Goal: Transaction & Acquisition: Book appointment/travel/reservation

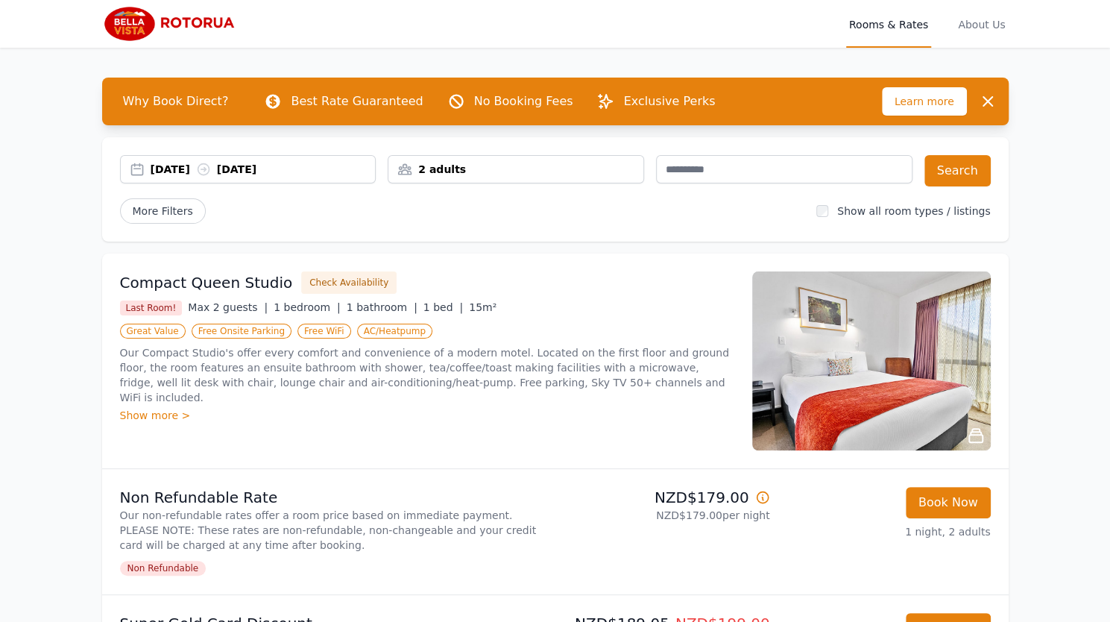
click at [470, 173] on div "2 adults" at bounding box center [515, 169] width 255 height 15
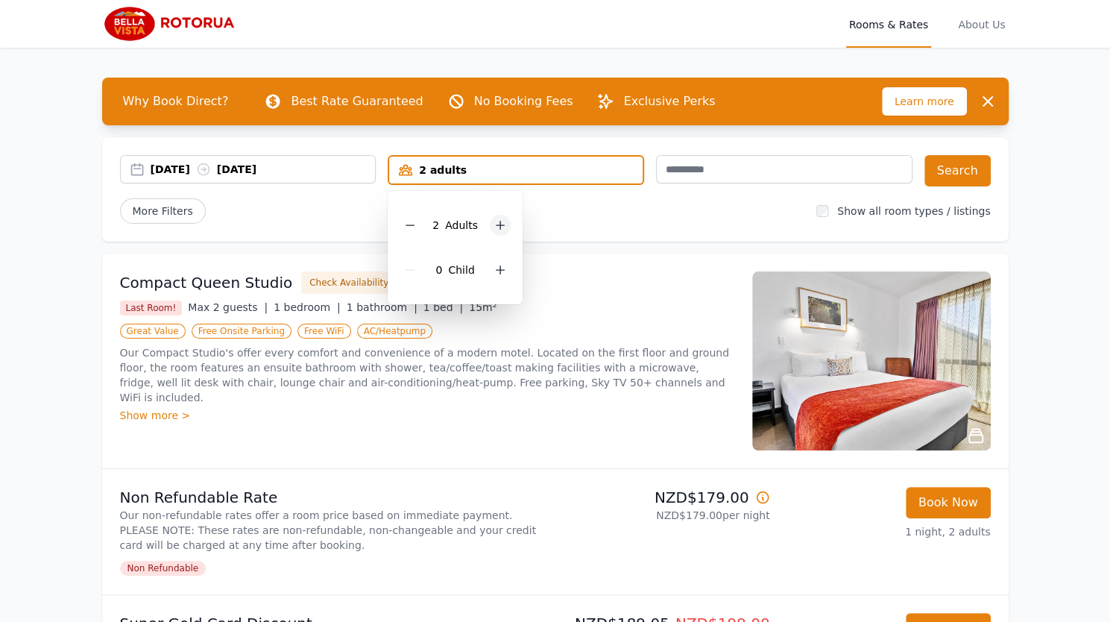
click at [490, 224] on div at bounding box center [500, 225] width 21 height 21
click at [604, 224] on div "[DATE] [DATE] 3 adults 3 Adult s 0 Child Search More Filters Show all room type…" at bounding box center [555, 189] width 906 height 104
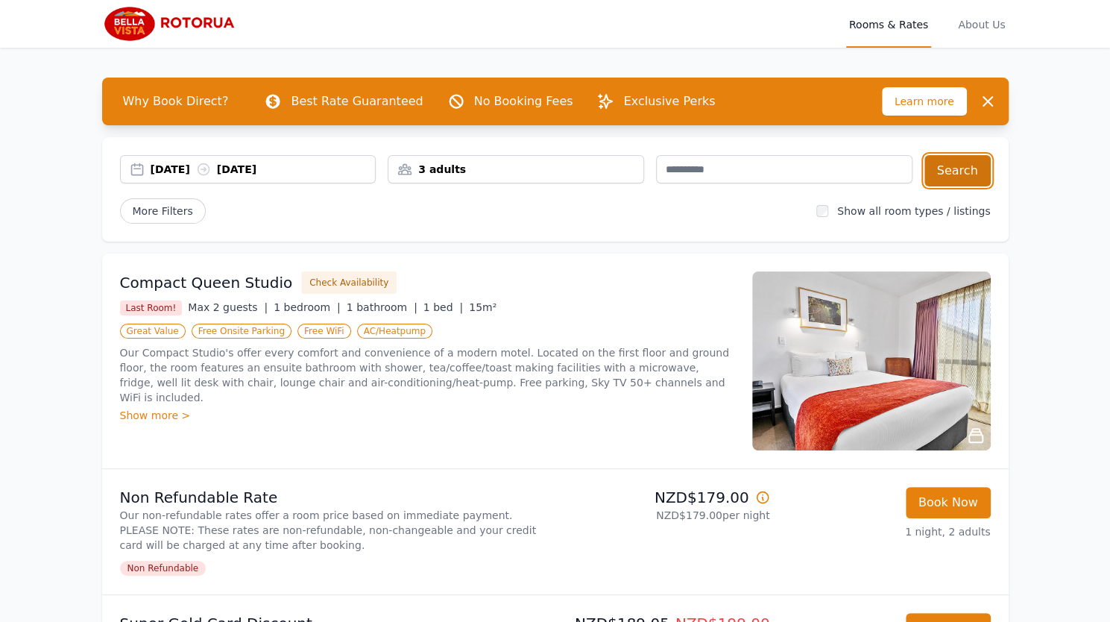
click at [969, 177] on button "Search" at bounding box center [957, 170] width 66 height 31
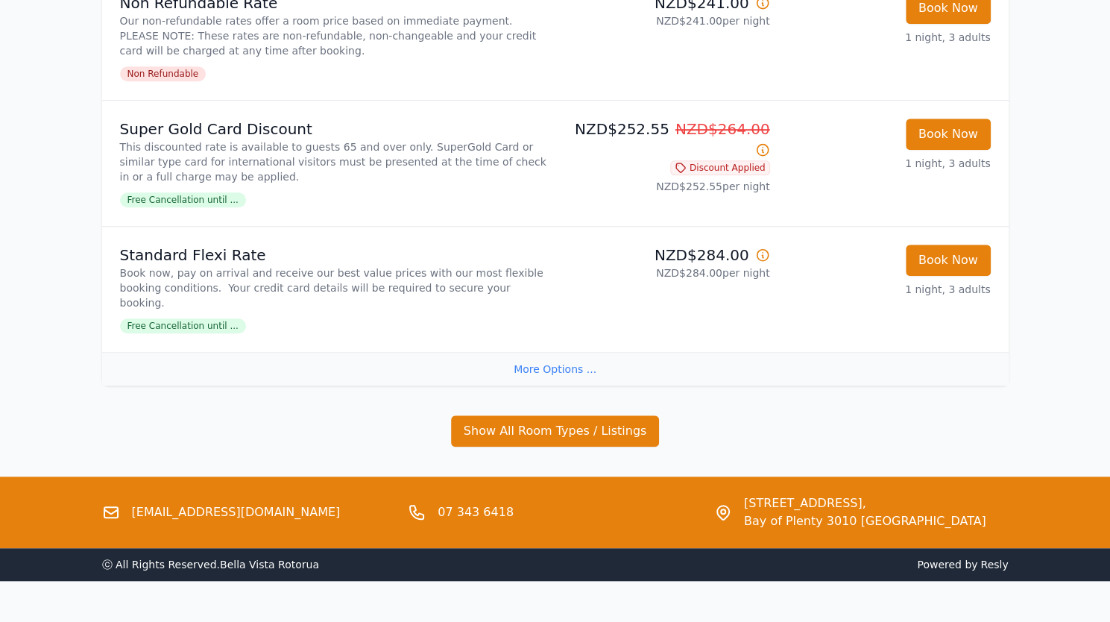
scroll to position [507, 0]
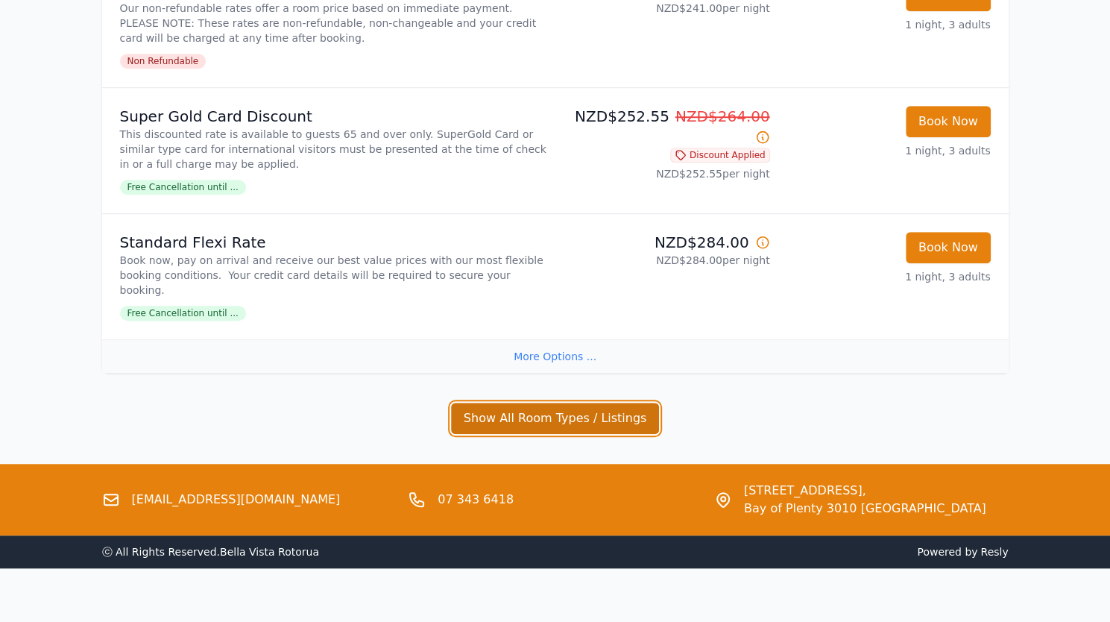
click at [501, 408] on button "Show All Room Types / Listings" at bounding box center [555, 417] width 209 height 31
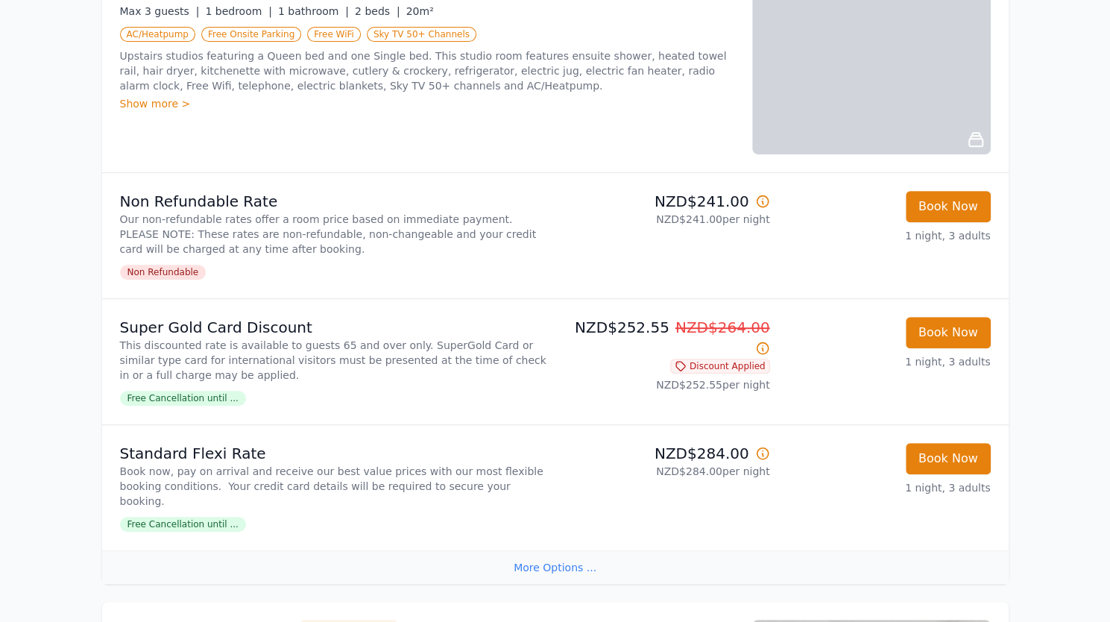
scroll to position [101, 0]
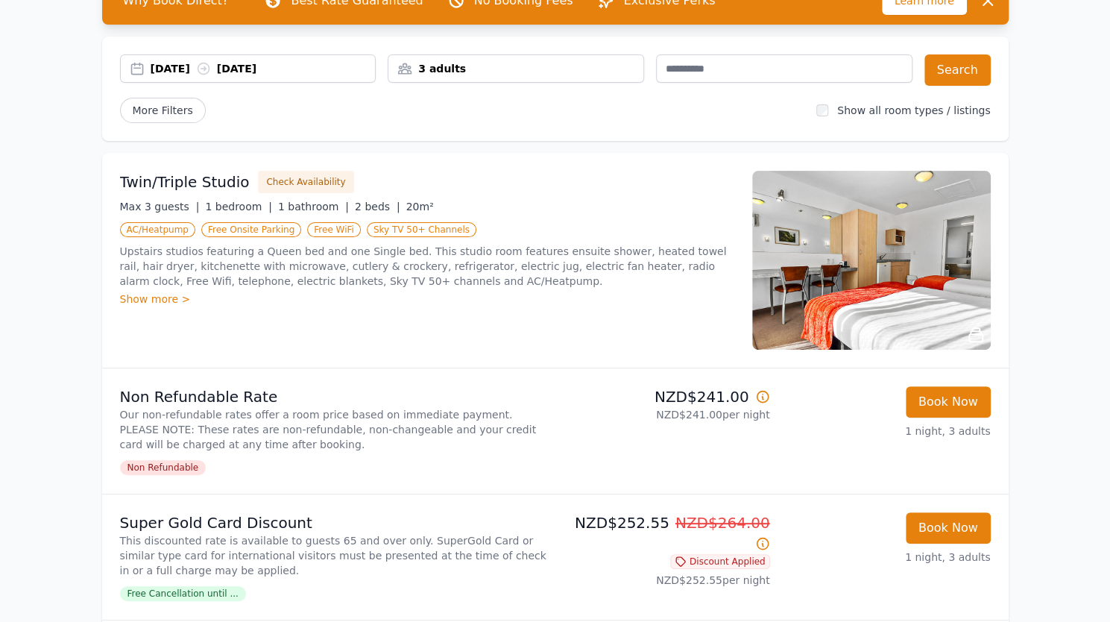
click at [845, 256] on img at bounding box center [871, 260] width 238 height 179
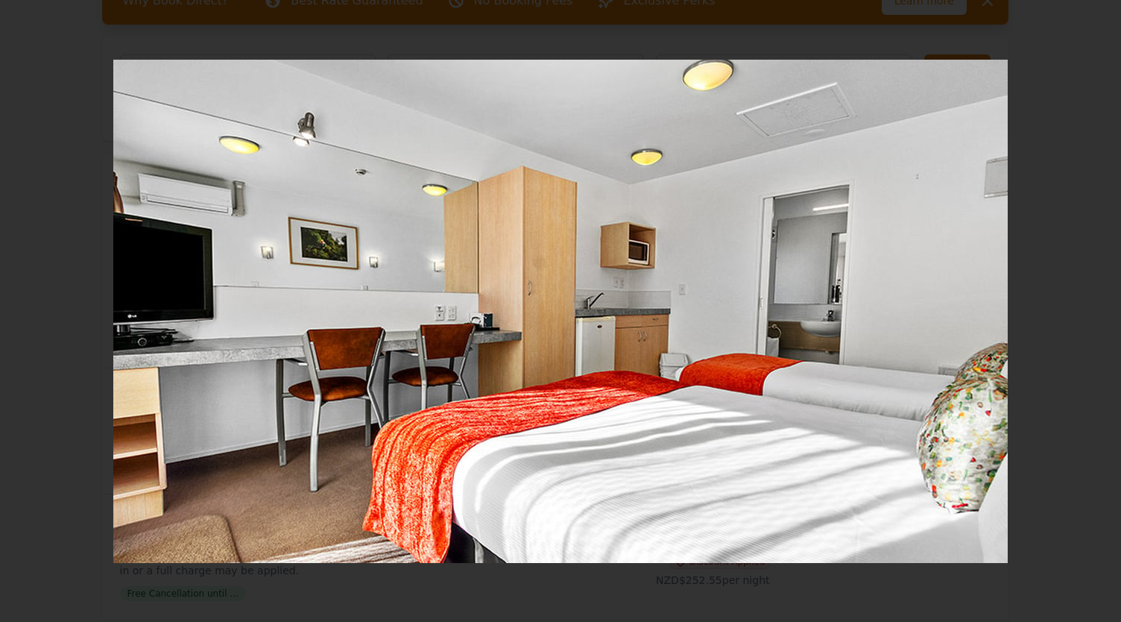
click at [1096, 312] on icon "Show slide 2 of 5" at bounding box center [1088, 311] width 36 height 36
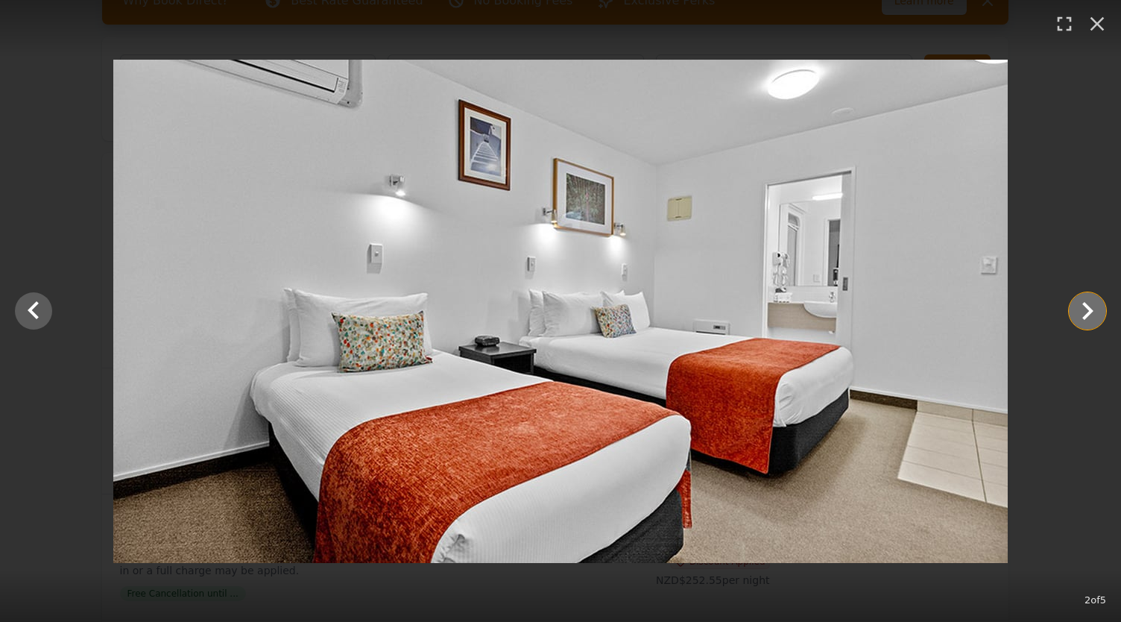
click at [1096, 312] on icon "Show slide 3 of 5" at bounding box center [1088, 311] width 36 height 36
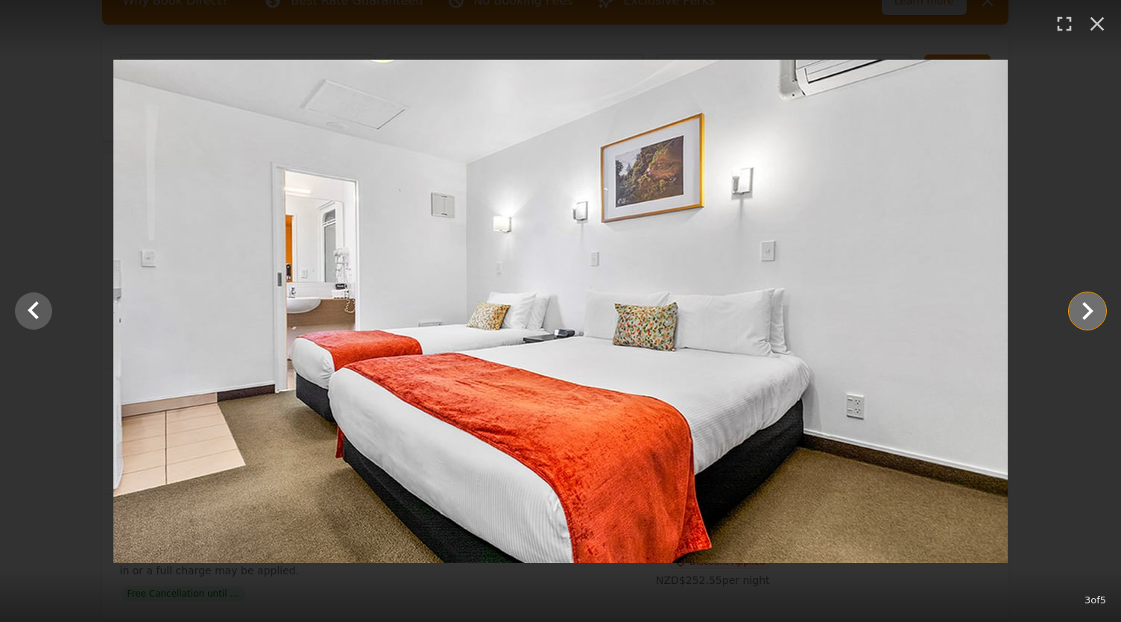
click at [1096, 312] on icon "Show slide 4 of 5" at bounding box center [1088, 311] width 36 height 36
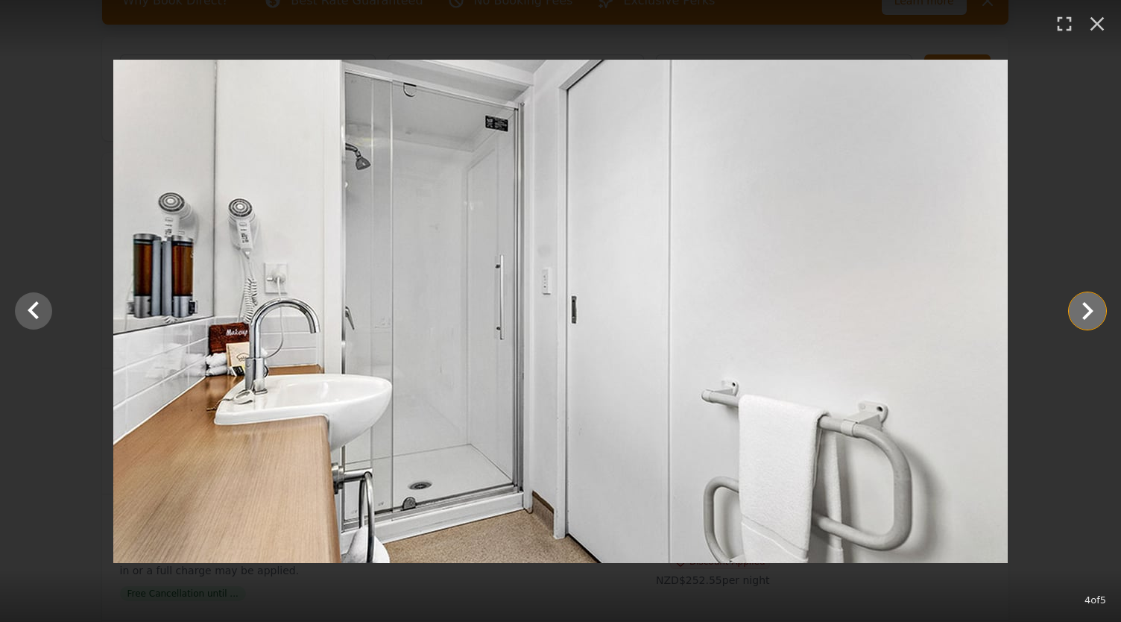
click at [1096, 312] on icon "Show slide 5 of 5" at bounding box center [1088, 311] width 36 height 36
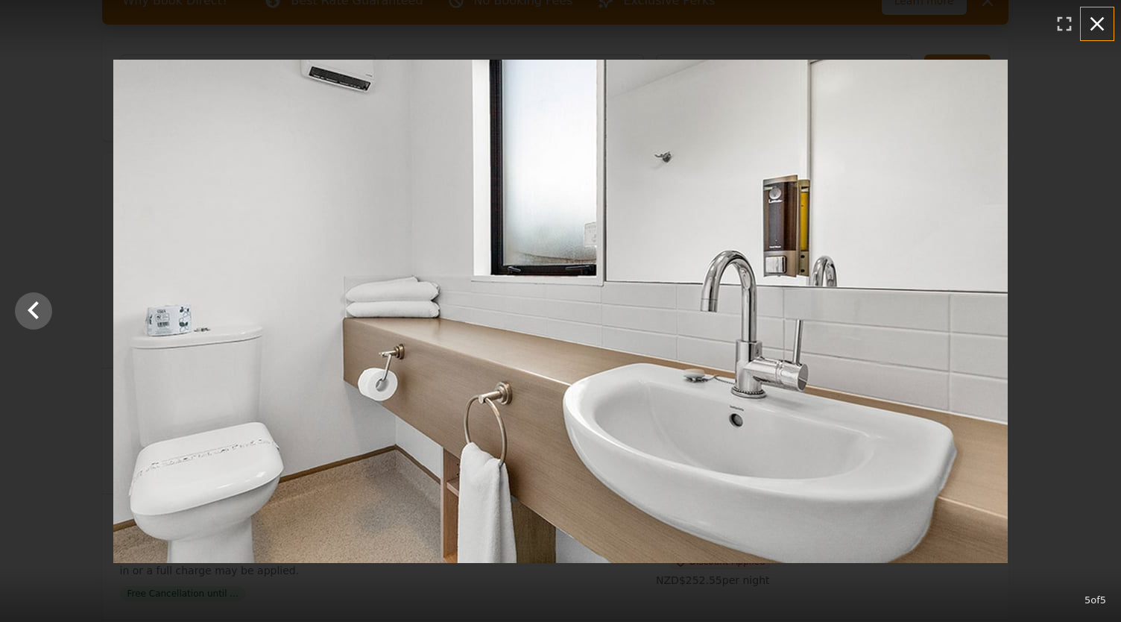
click at [1097, 29] on icon "button" at bounding box center [1097, 24] width 24 height 24
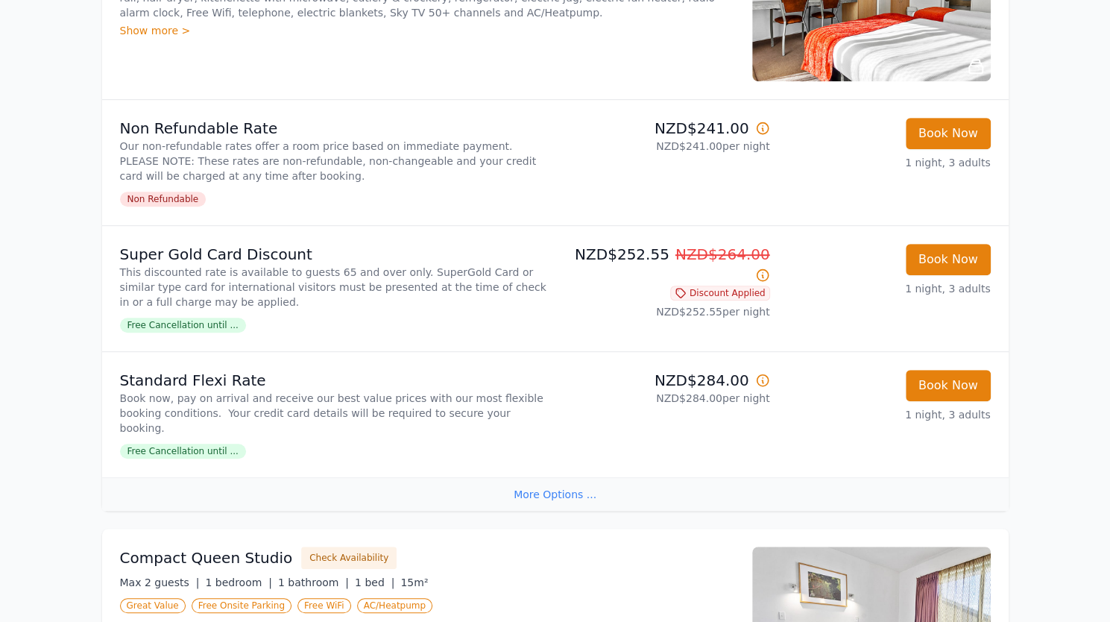
scroll to position [370, 0]
click at [544, 476] on div "More Options ..." at bounding box center [555, 493] width 906 height 34
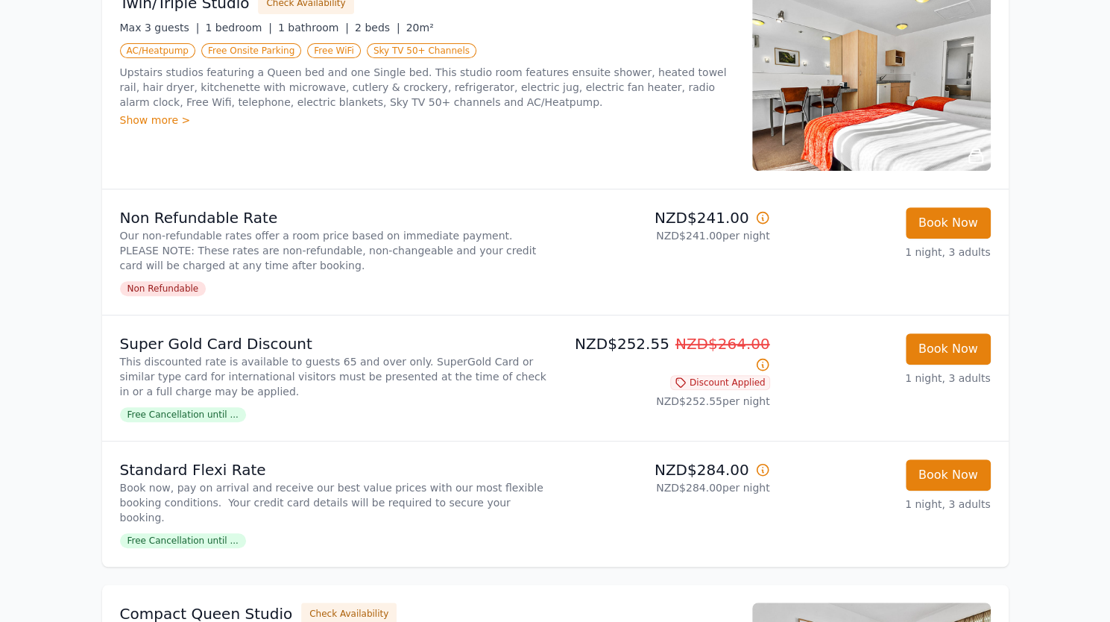
scroll to position [274, 0]
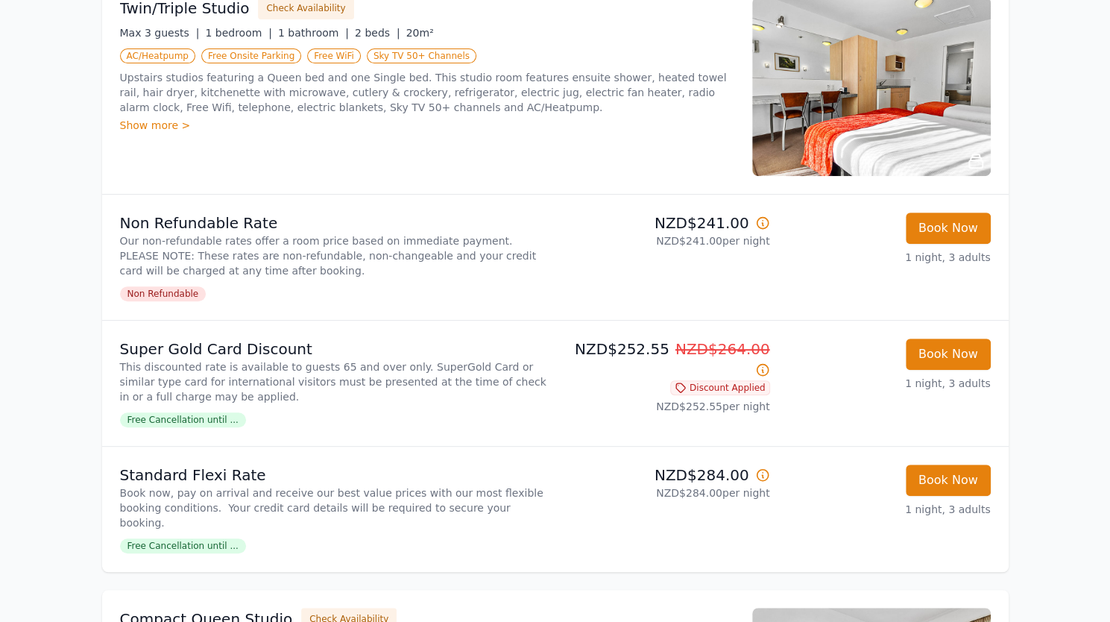
click at [763, 478] on icon at bounding box center [762, 474] width 15 height 15
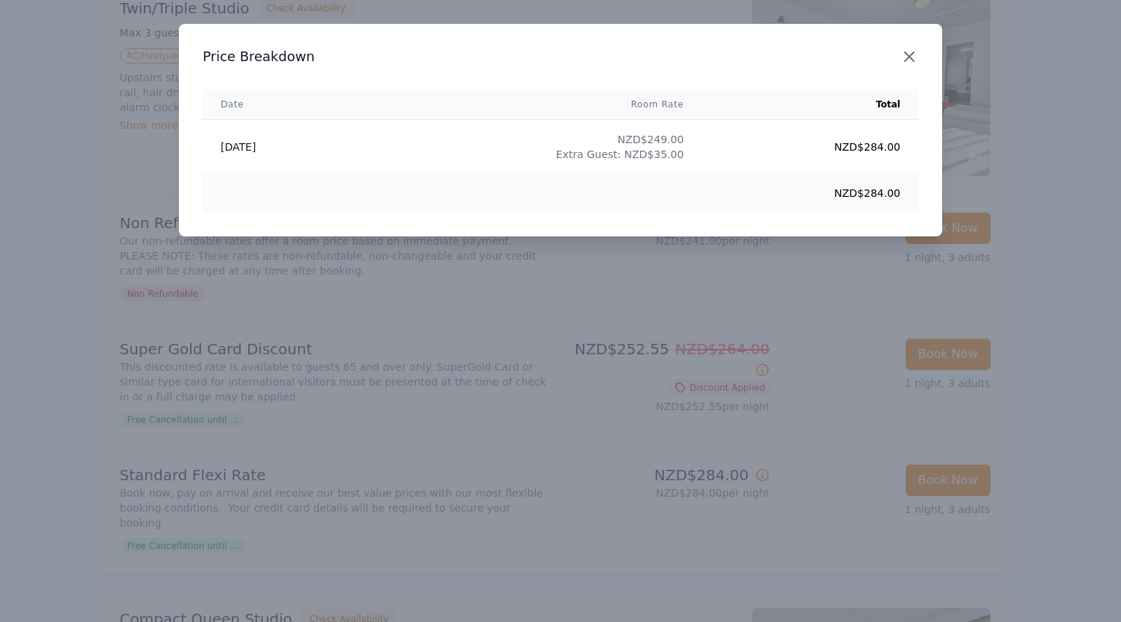
click at [913, 51] on icon "button" at bounding box center [909, 57] width 18 height 18
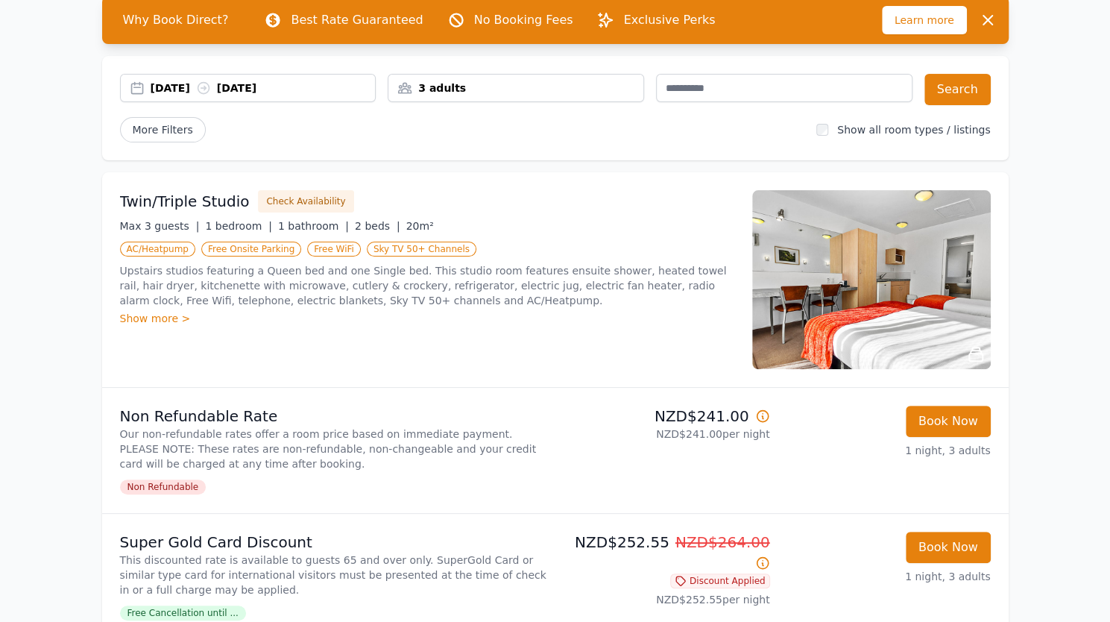
scroll to position [0, 0]
